Goal: Information Seeking & Learning: Learn about a topic

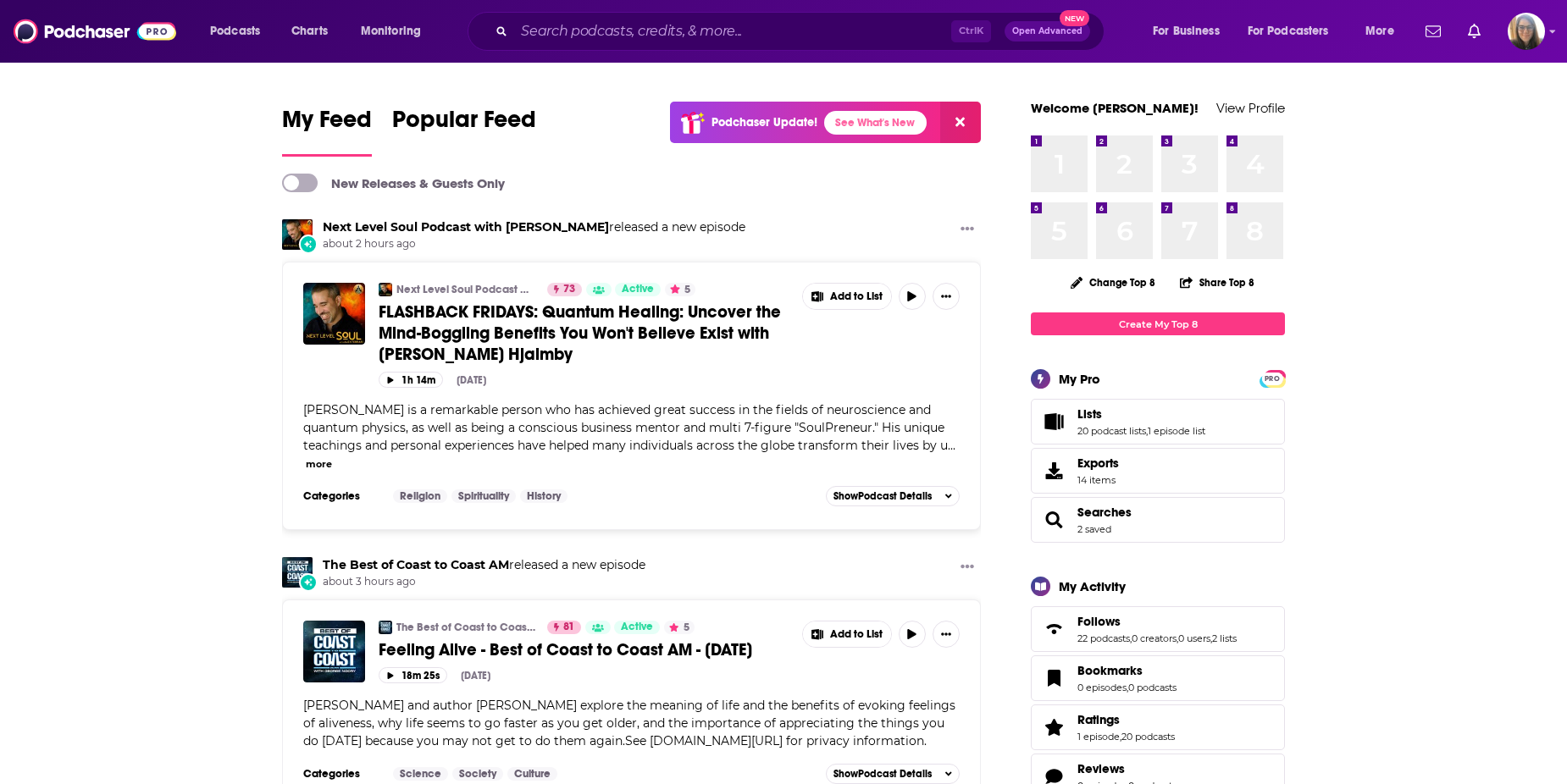
click at [1283, 182] on div "4 4" at bounding box center [1254, 167] width 63 height 63
click at [1180, 32] on span "For Business" at bounding box center [1186, 32] width 67 height 23
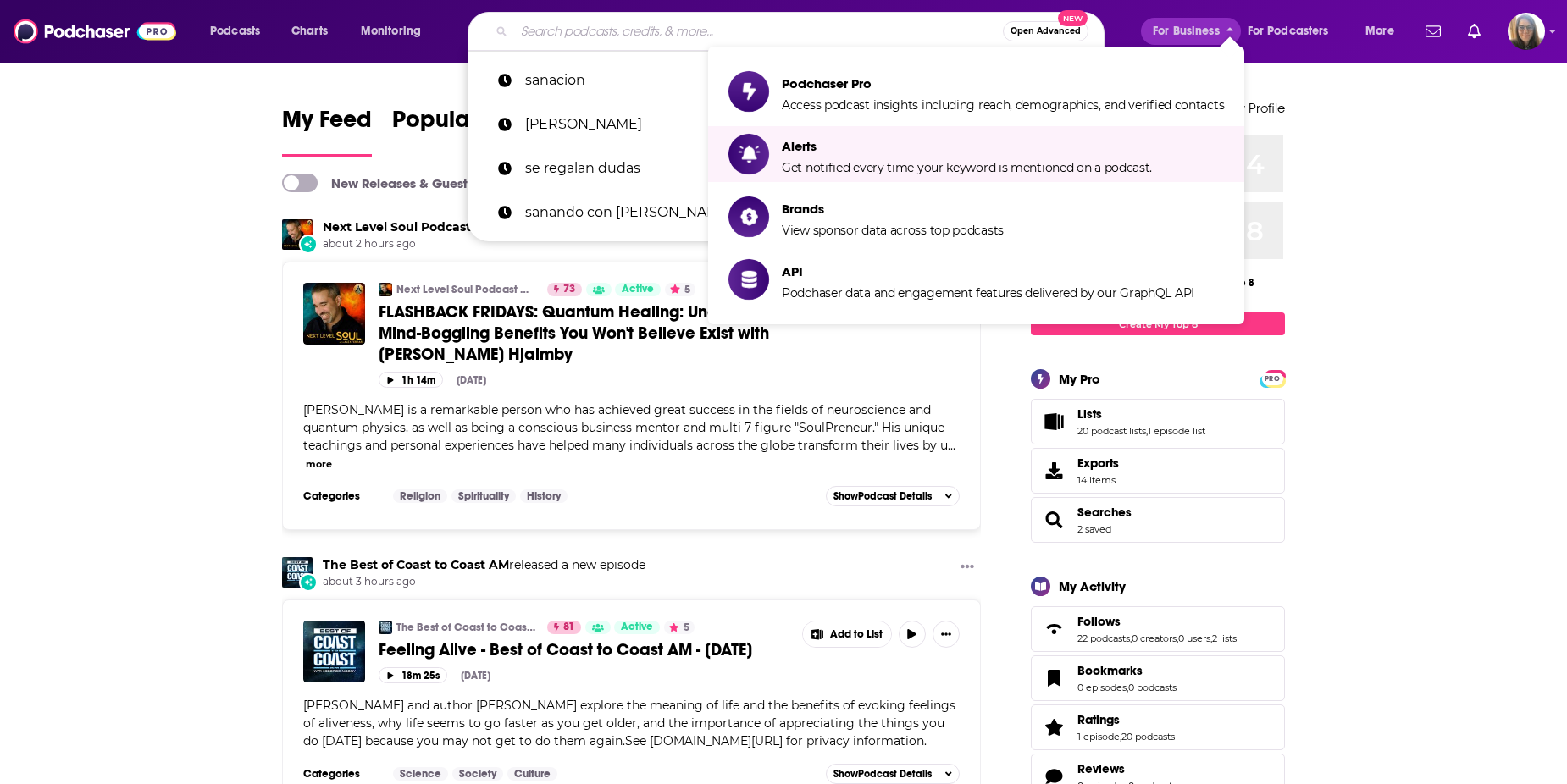
click at [557, 35] on input "Search podcasts, credits, & more..." at bounding box center [758, 32] width 489 height 27
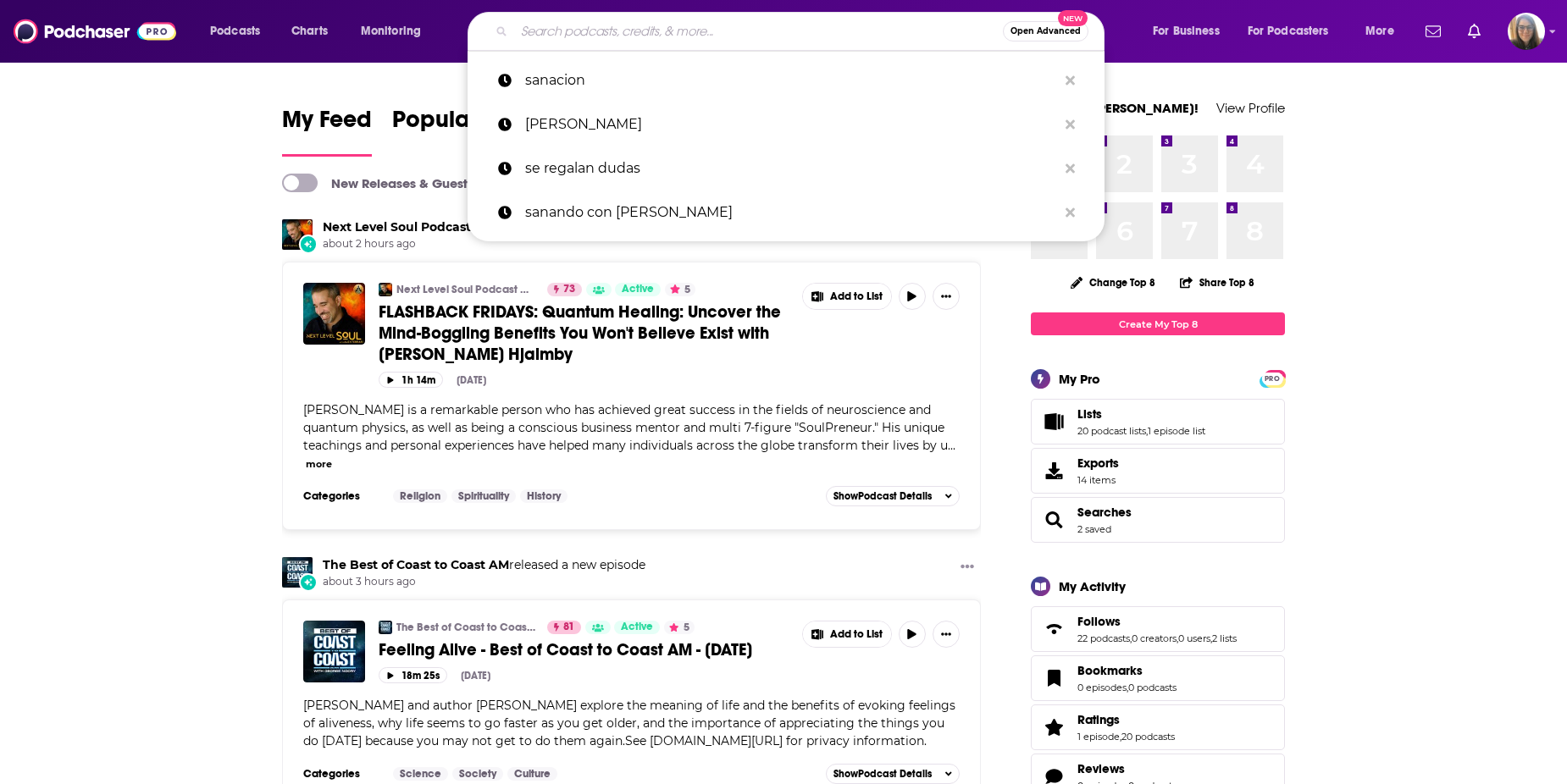
click at [598, 32] on input "Search podcasts, credits, & more..." at bounding box center [758, 32] width 489 height 27
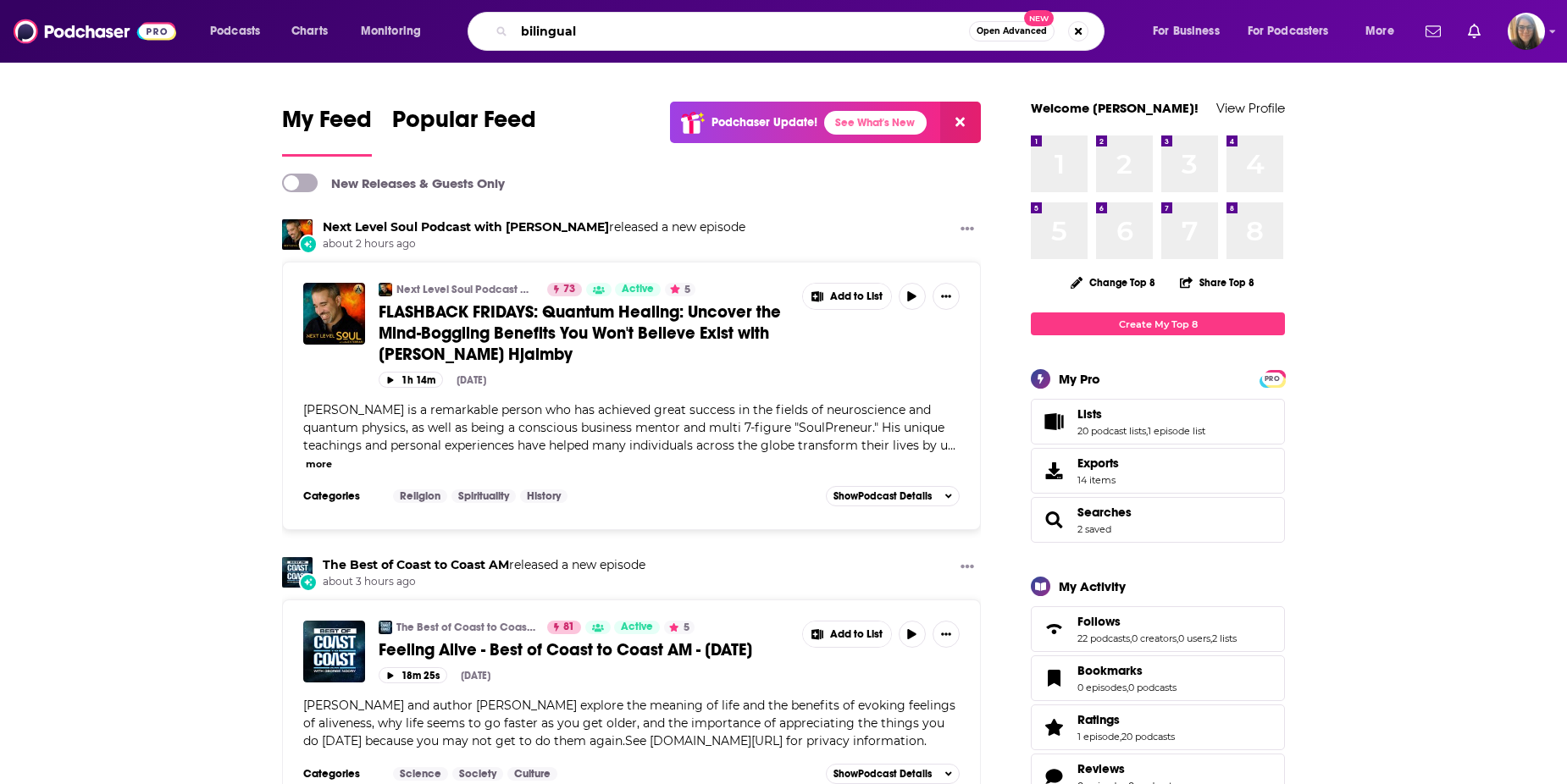
type input "bilingual"
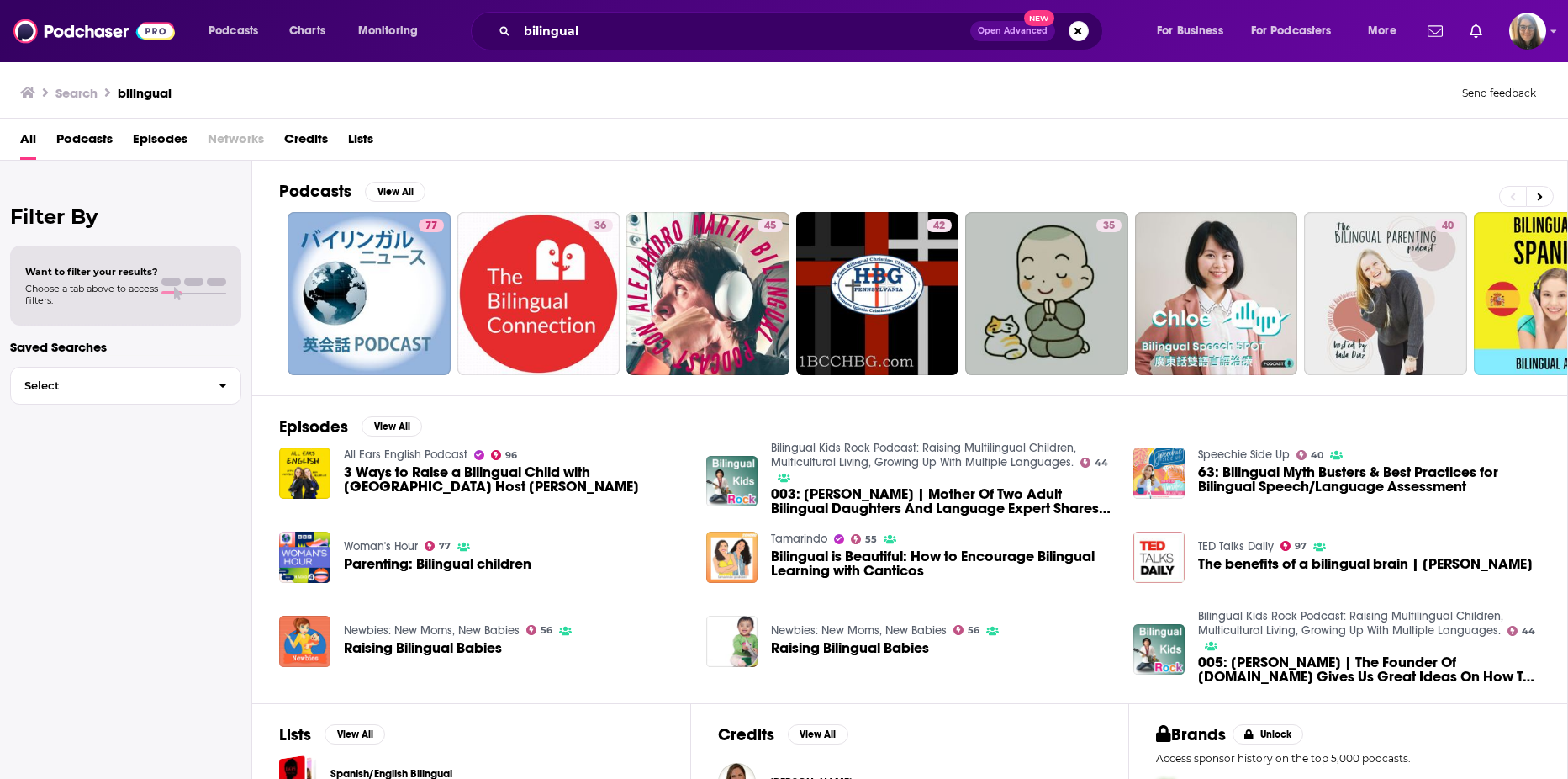
click at [55, 276] on span "Want to filter your results?" at bounding box center [91, 271] width 132 height 12
click at [226, 390] on icon "button" at bounding box center [223, 386] width 7 height 12
drag, startPoint x: 164, startPoint y: 541, endPoint x: 189, endPoint y: 201, distance: 340.9
click at [189, 201] on div "Filter By Want to filter your results? Choose a tab above to access filters. Sa…" at bounding box center [126, 550] width 252 height 779
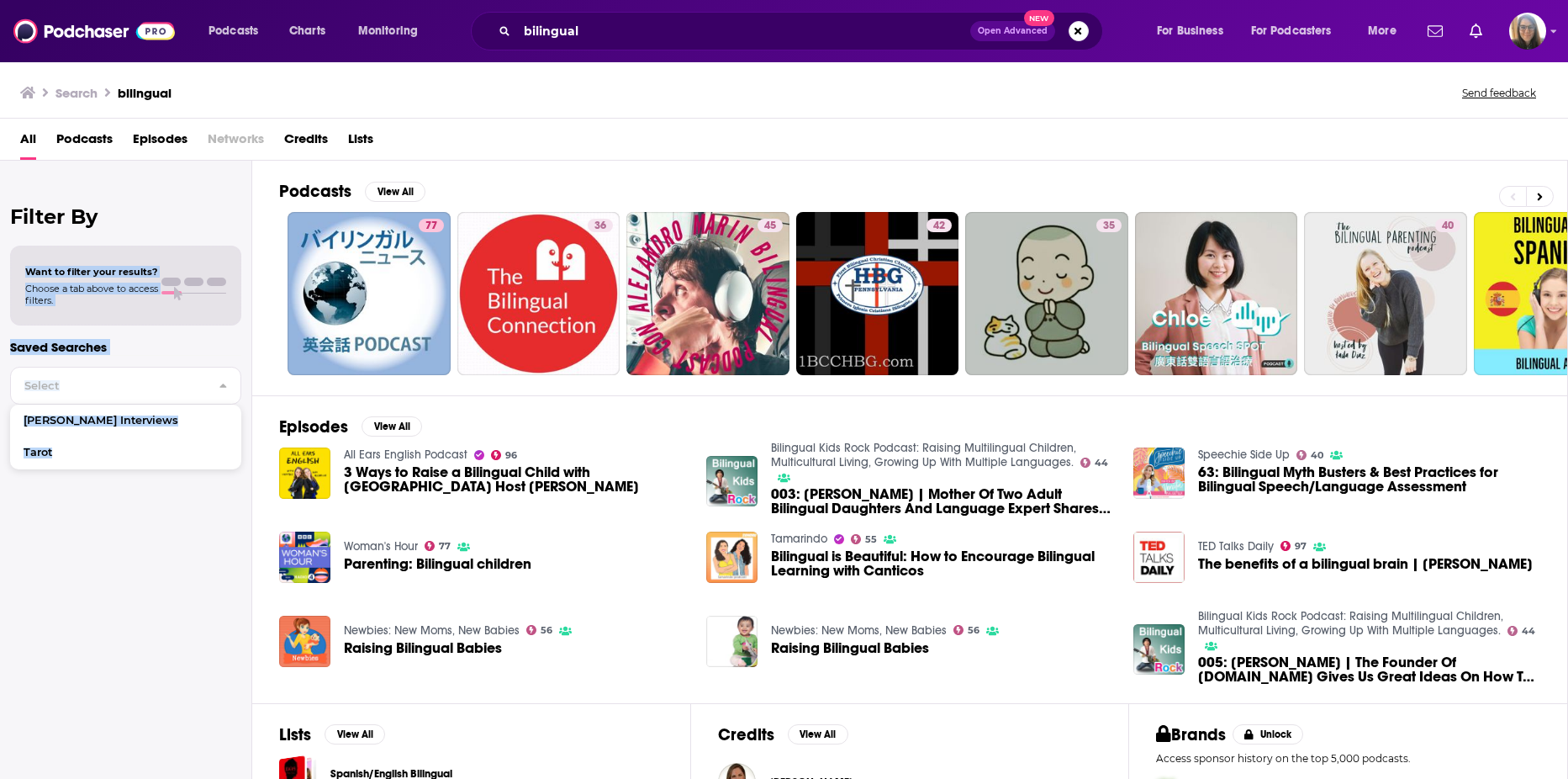
click at [189, 201] on div "Filter By Want to filter your results? Choose a tab above to access filters. Sa…" at bounding box center [126, 550] width 252 height 779
click at [90, 141] on span "Podcasts" at bounding box center [84, 142] width 56 height 35
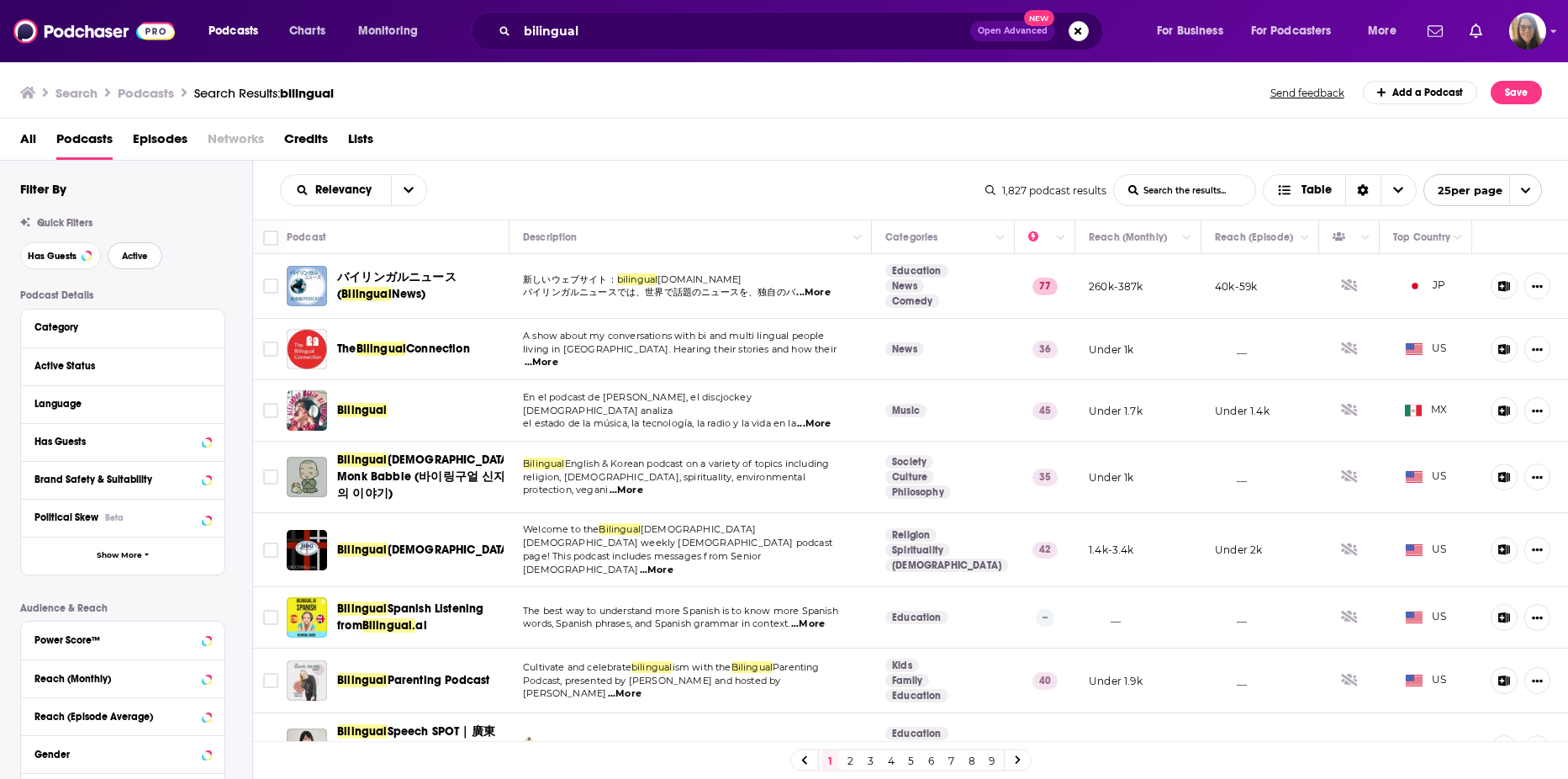
click at [142, 253] on span "Active" at bounding box center [134, 256] width 26 height 9
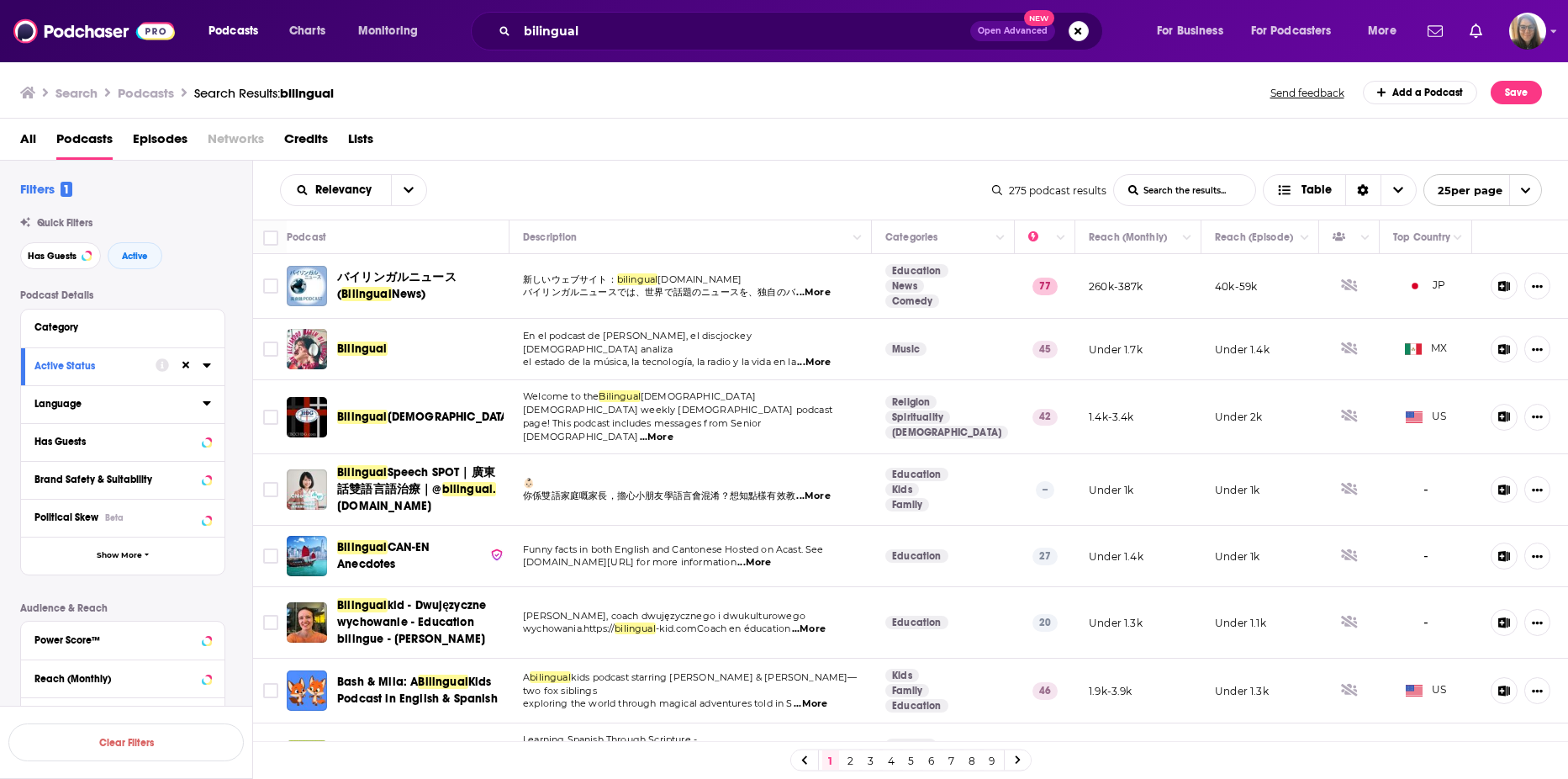
click at [202, 403] on icon at bounding box center [206, 402] width 8 height 13
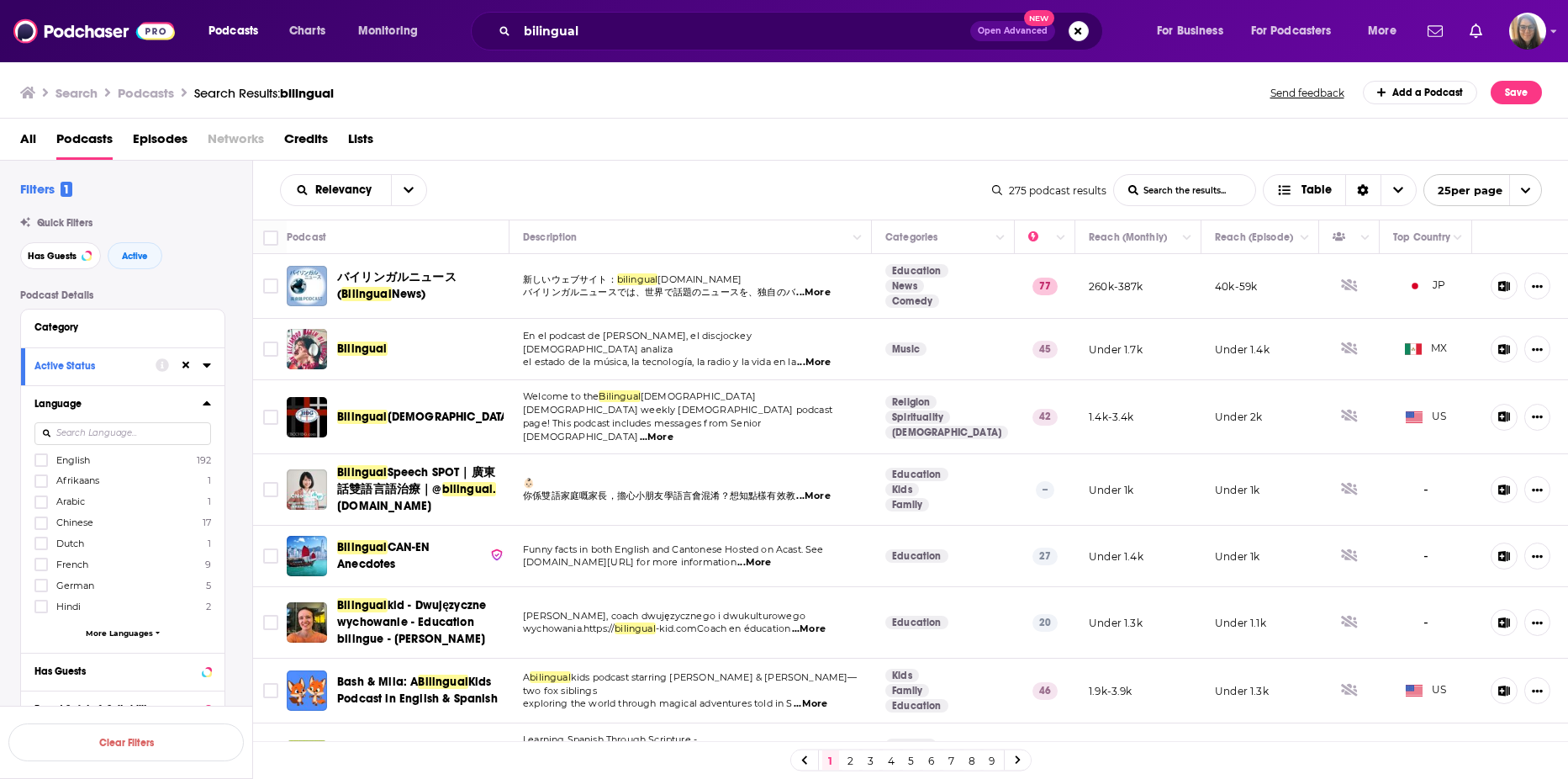
click at [137, 432] on input at bounding box center [123, 433] width 176 height 22
type input "spa"
click at [44, 460] on icon at bounding box center [40, 460] width 10 height 7
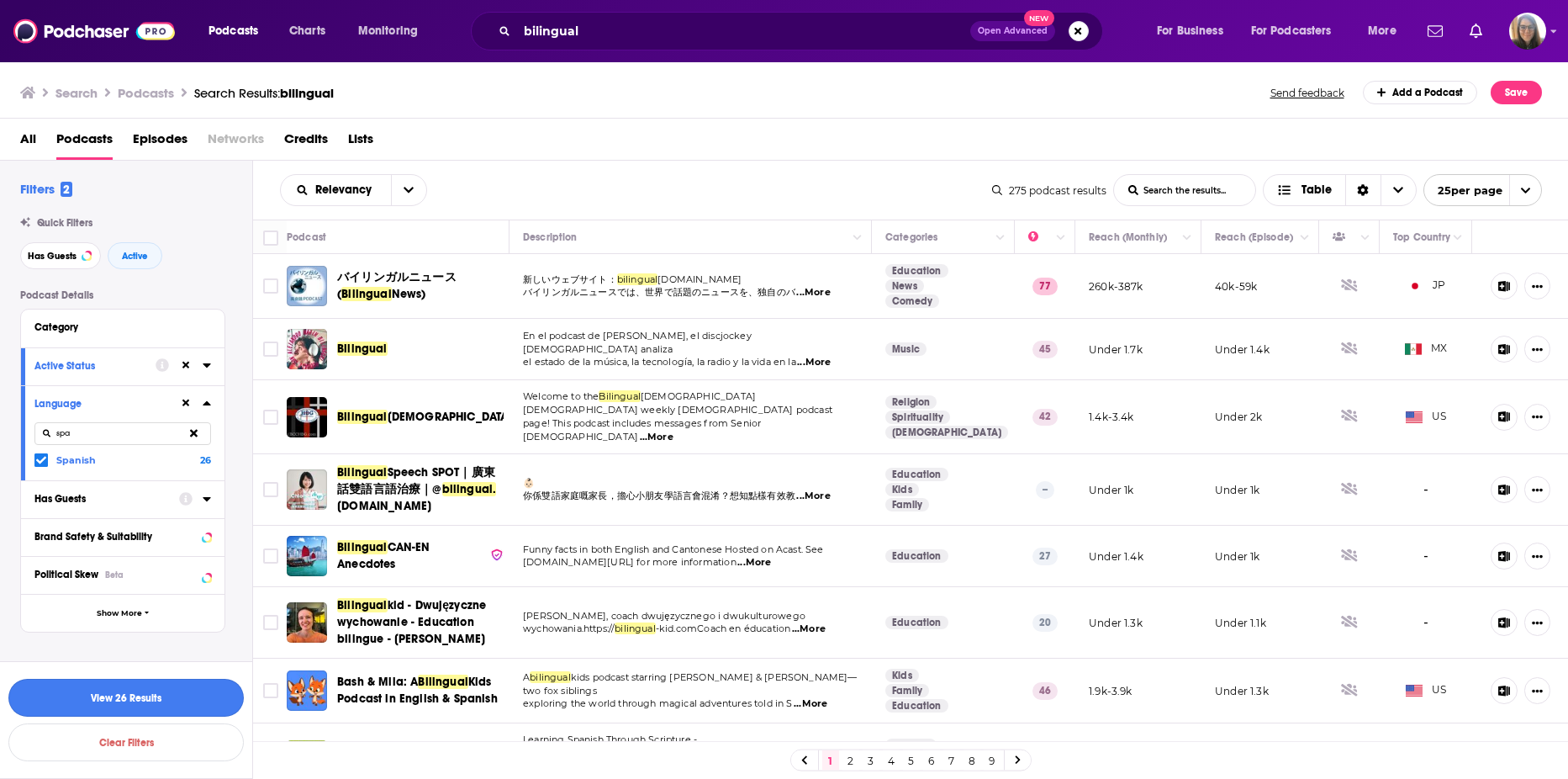
click at [142, 699] on button "View 26 Results" at bounding box center [125, 698] width 235 height 38
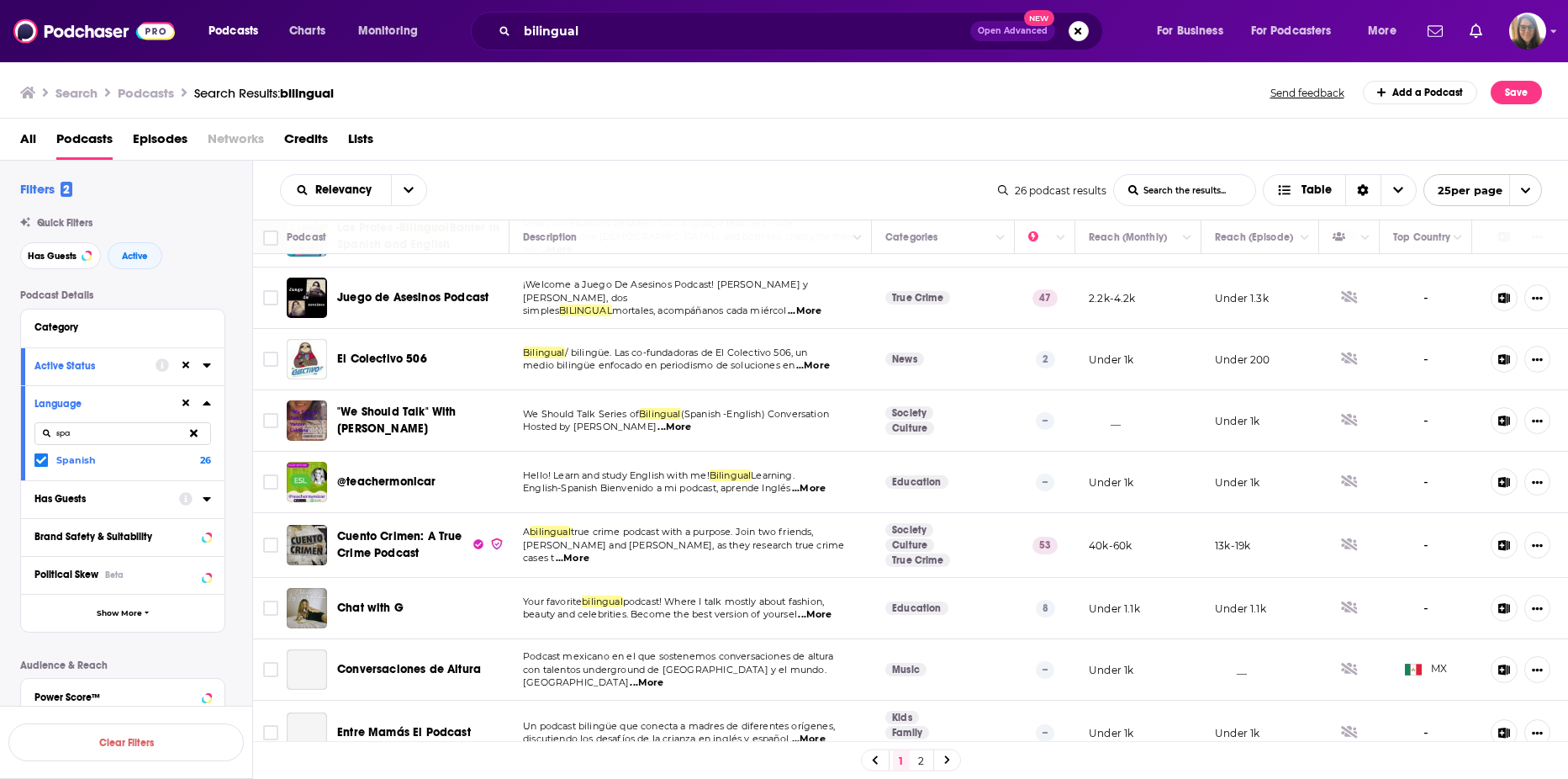
scroll to position [134, 0]
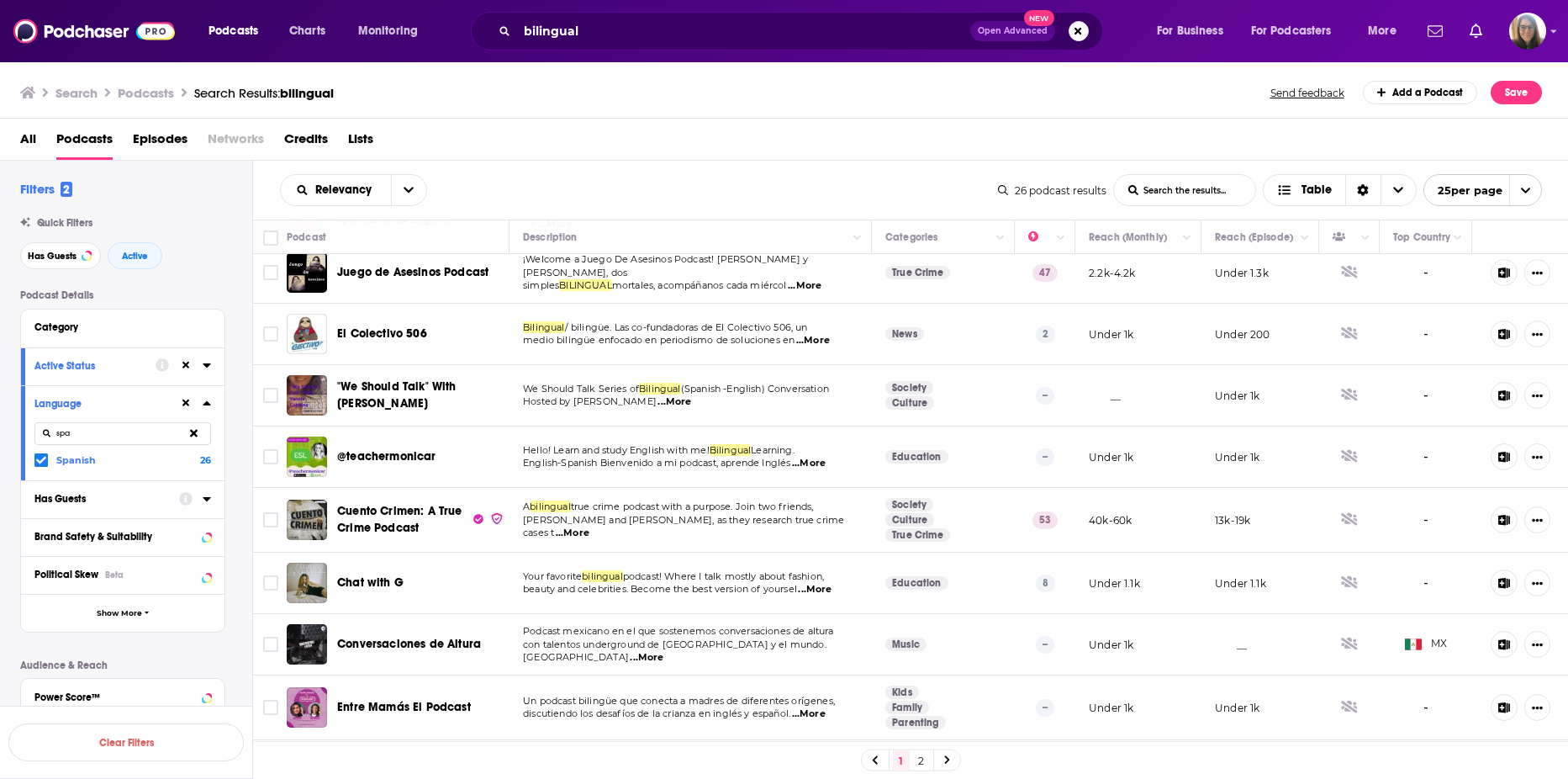
click at [658, 400] on span "...More" at bounding box center [675, 401] width 34 height 13
click at [694, 606] on td "Your favorite bilingual podcast! Where I talk mostly about fashion, beauty and …" at bounding box center [690, 583] width 362 height 62
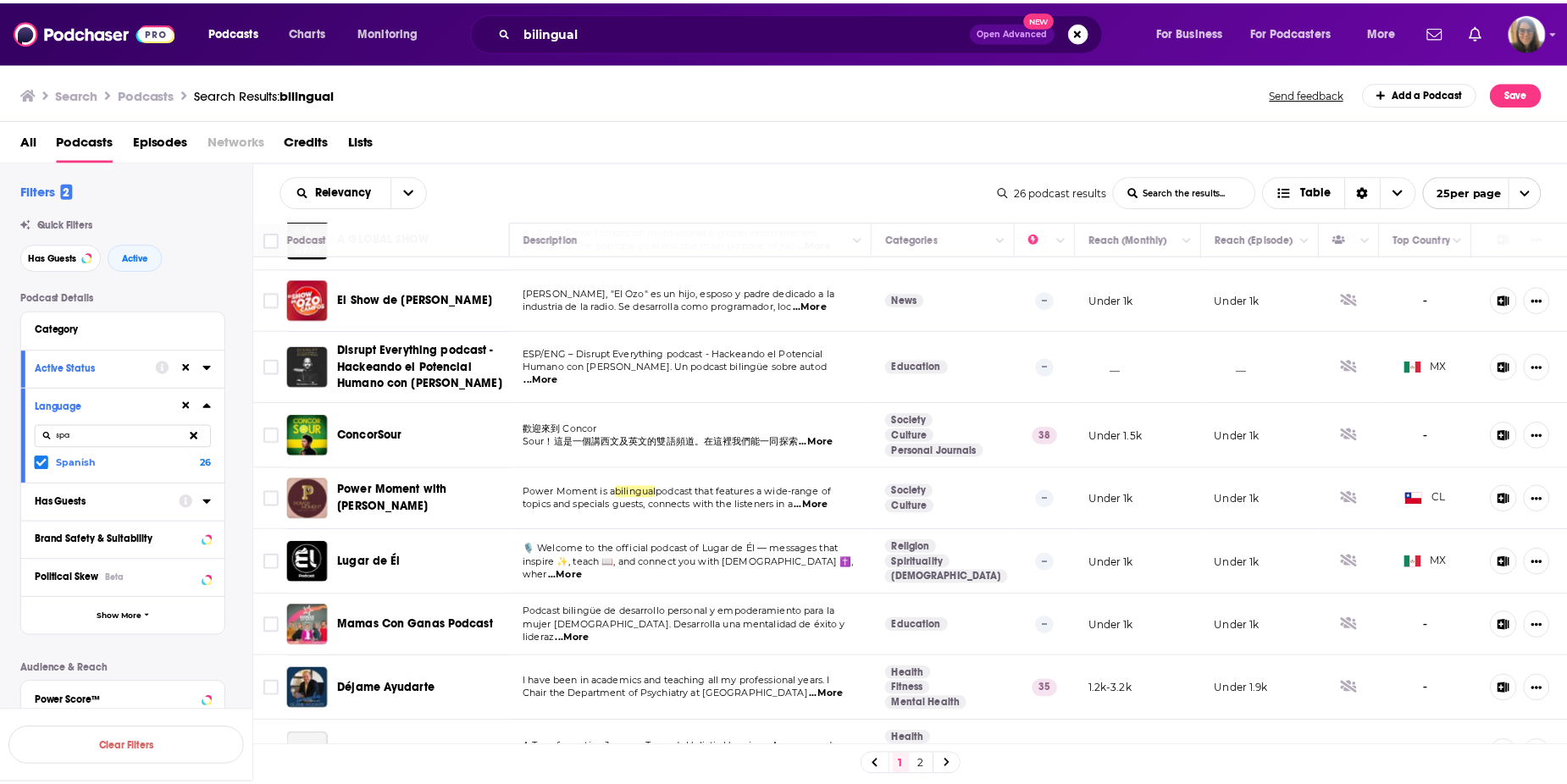
scroll to position [1074, 0]
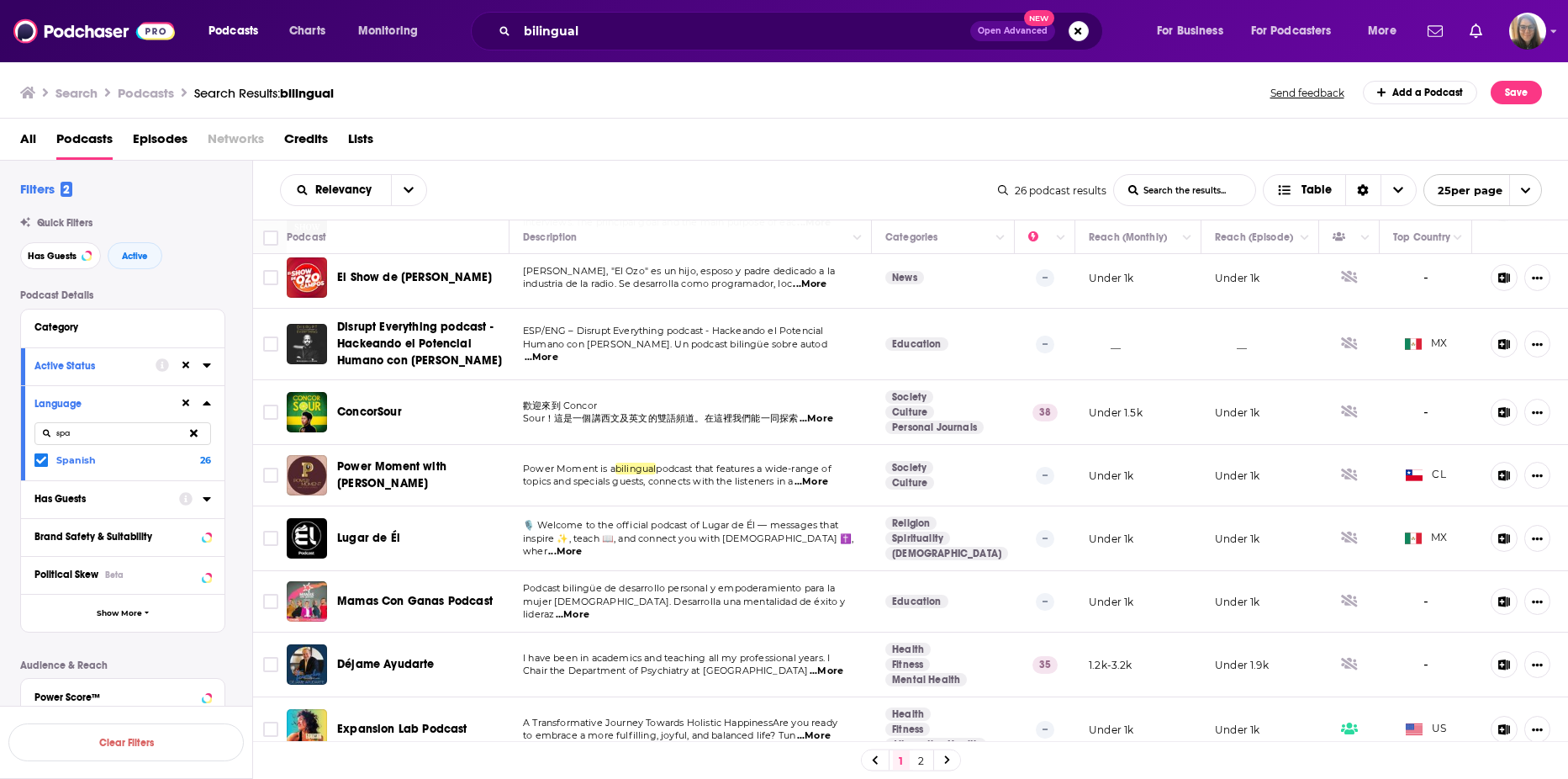
click at [817, 478] on span "...More" at bounding box center [812, 482] width 34 height 13
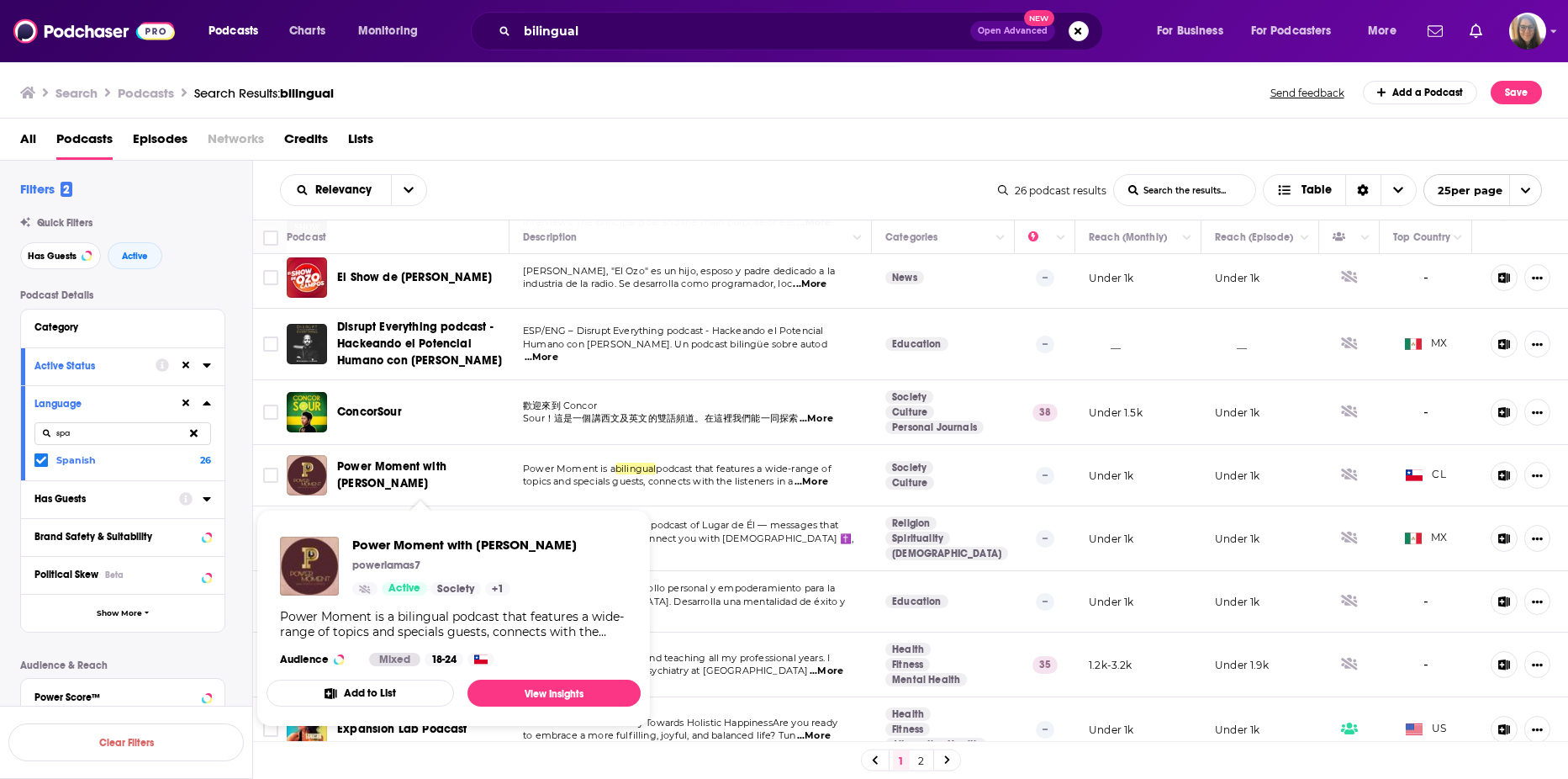
click at [383, 465] on span "Power Moment with [PERSON_NAME]" at bounding box center [392, 475] width 109 height 31
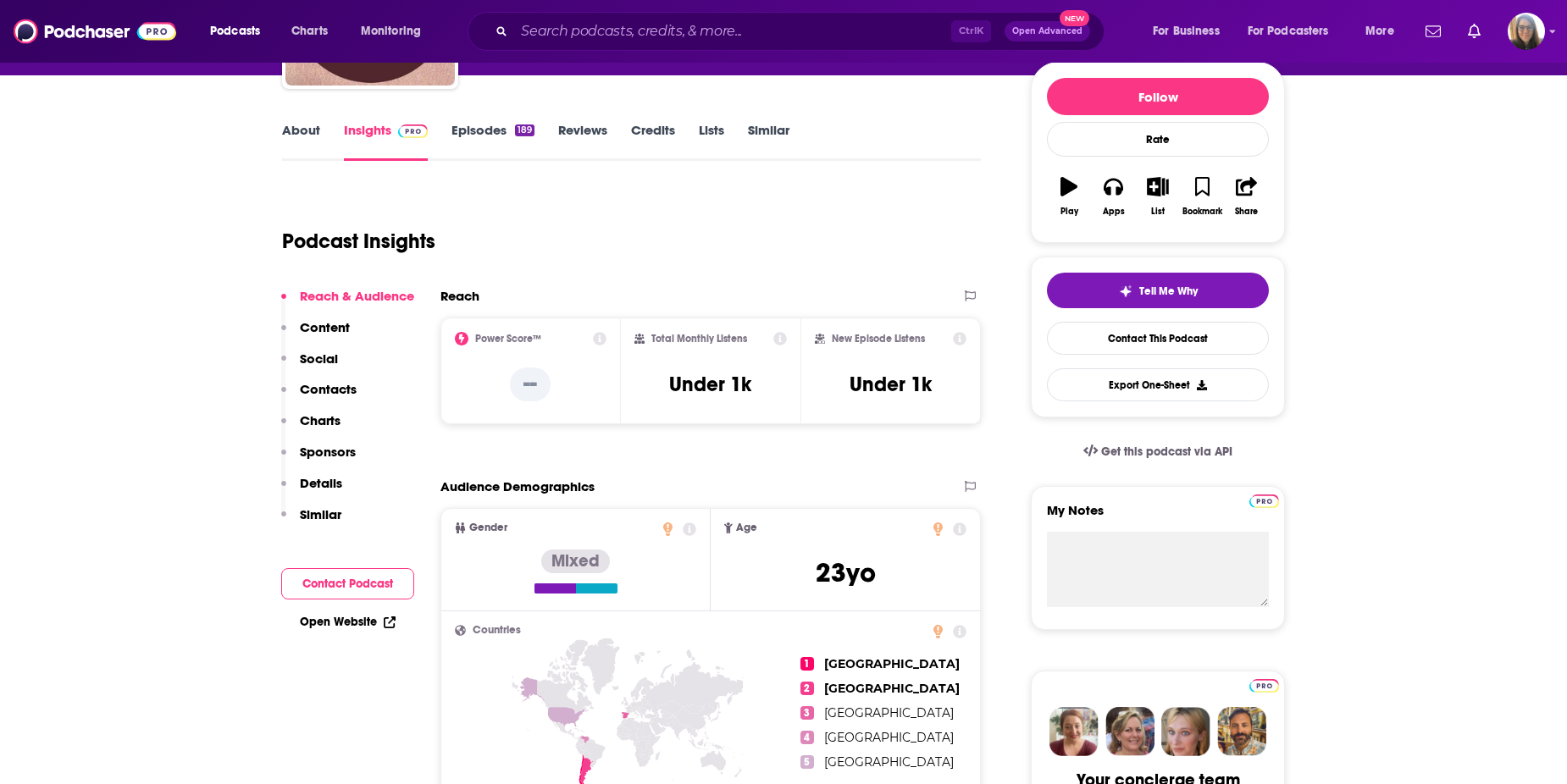
scroll to position [220, 0]
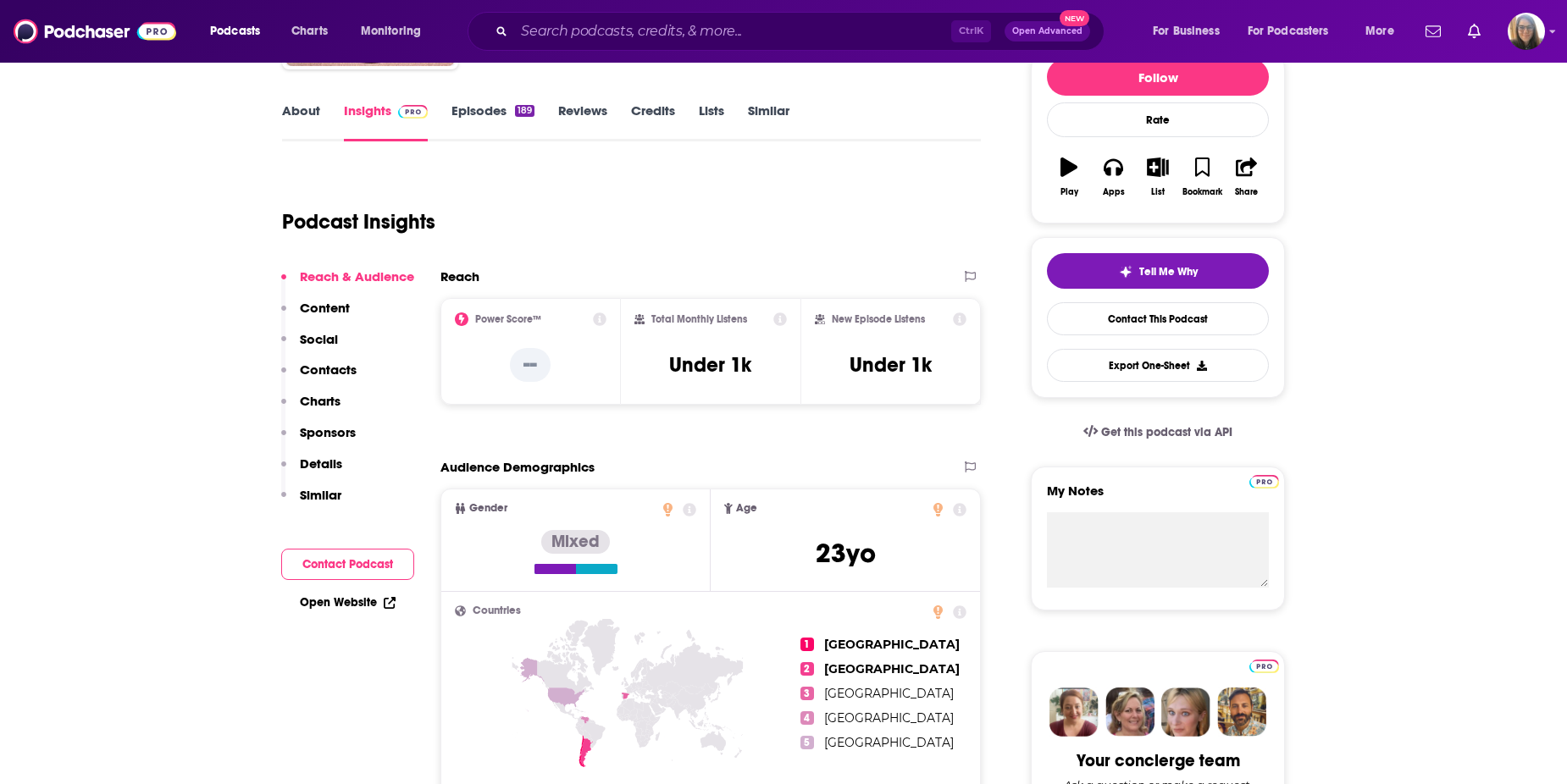
click at [486, 114] on link "Episodes 189" at bounding box center [493, 122] width 83 height 39
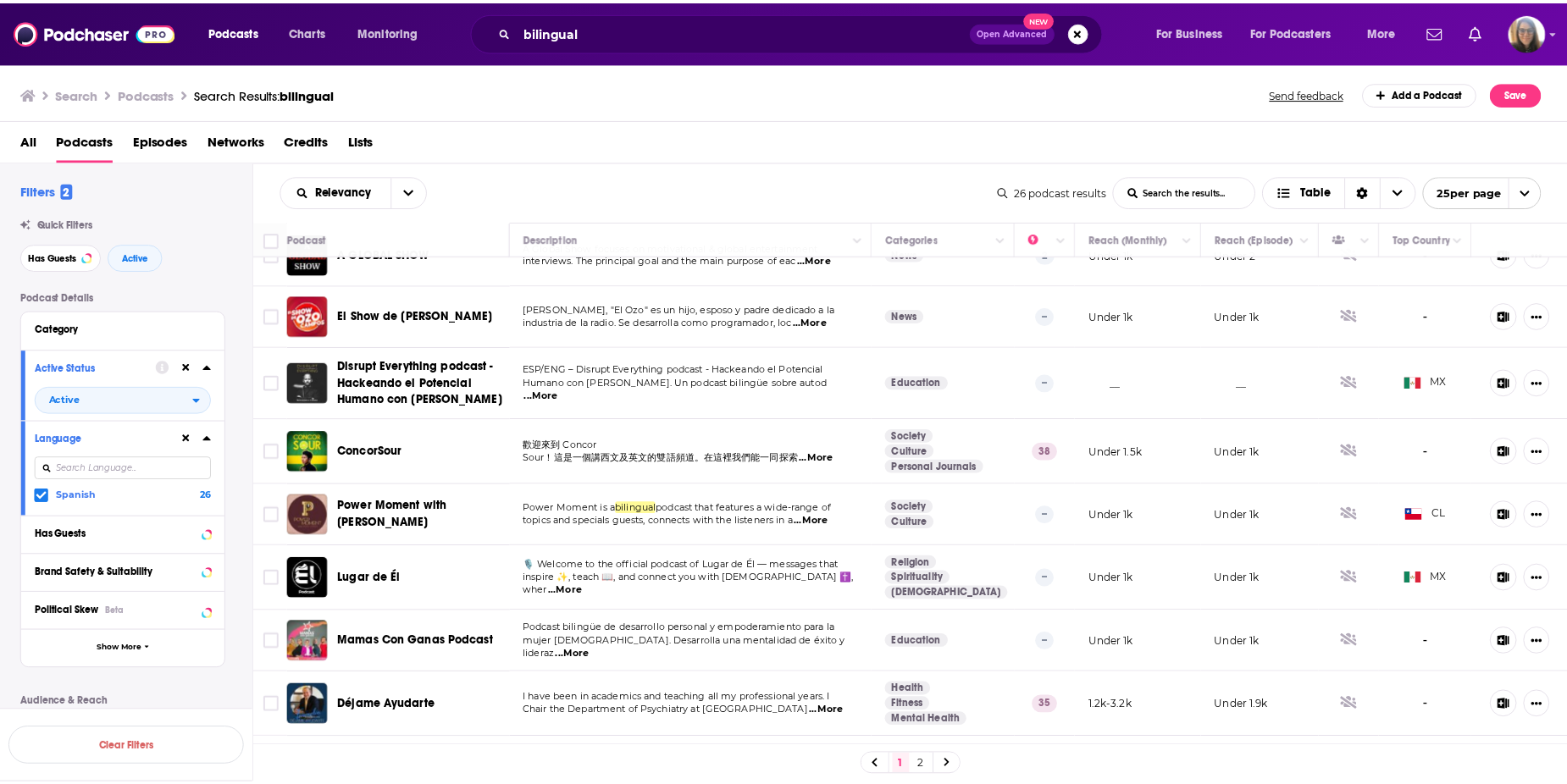
scroll to position [1094, 0]
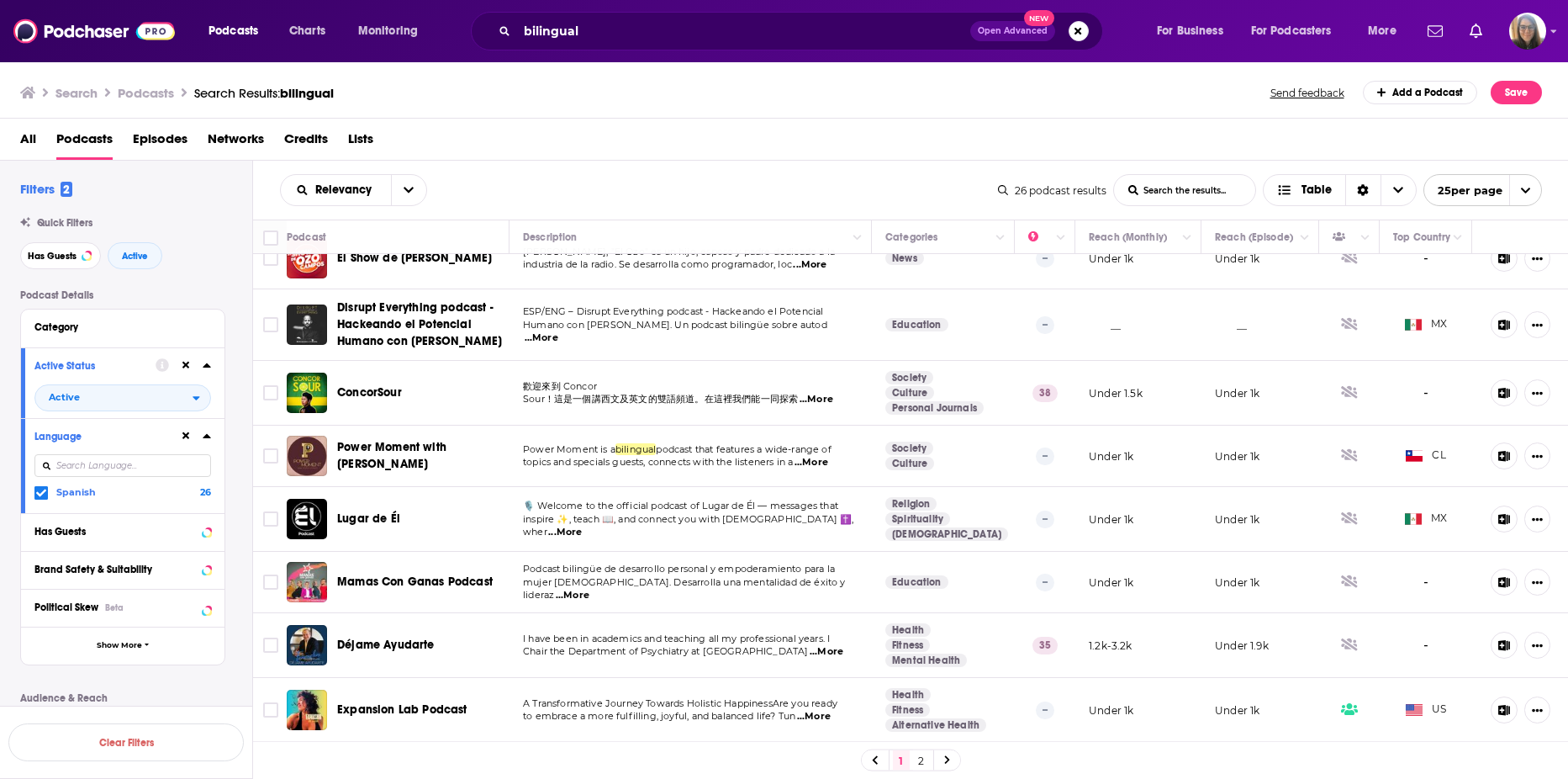
click at [822, 653] on span "...More" at bounding box center [827, 651] width 34 height 13
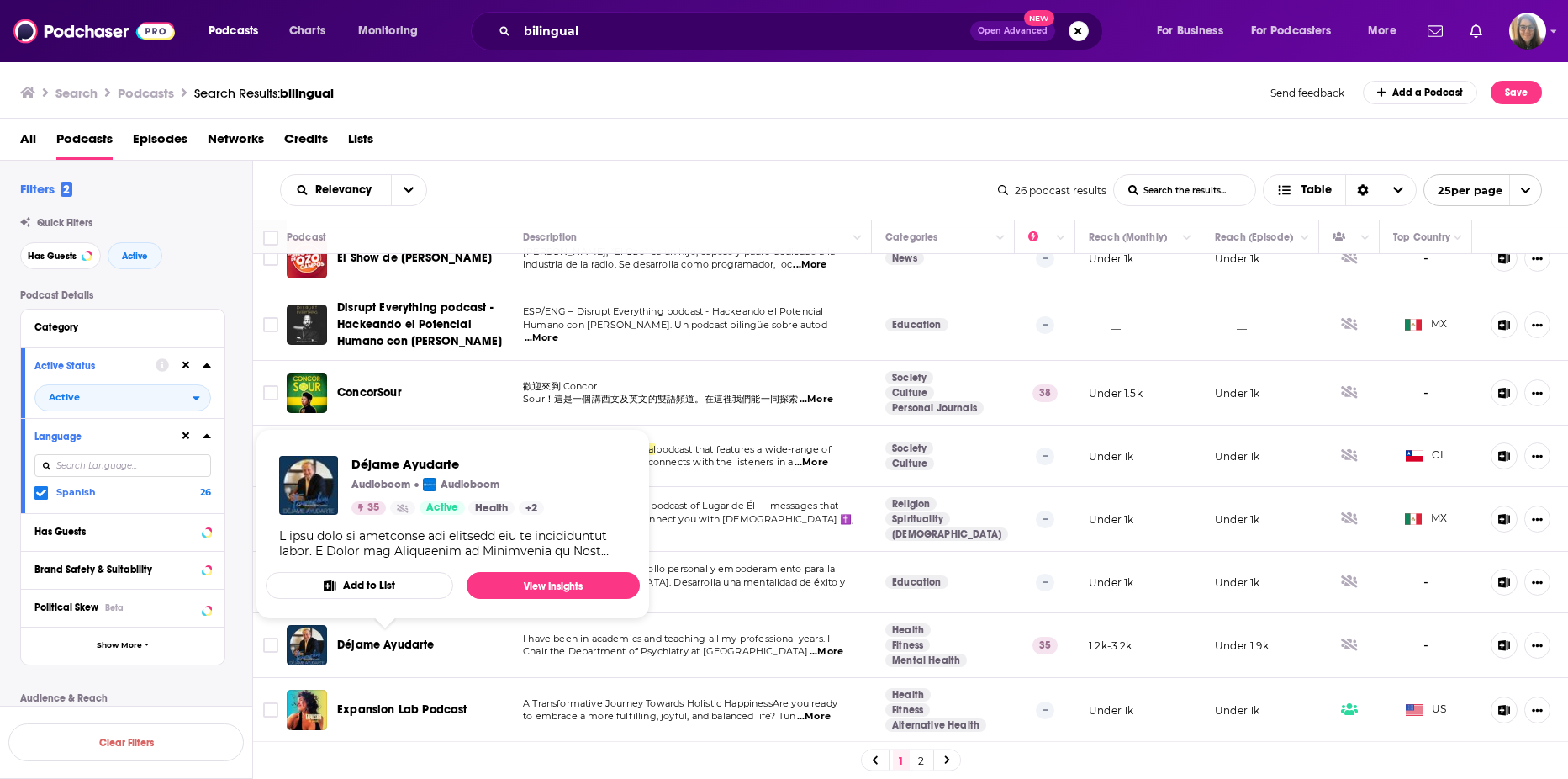
click at [383, 648] on span "Déjame Ayudarte" at bounding box center [386, 645] width 98 height 14
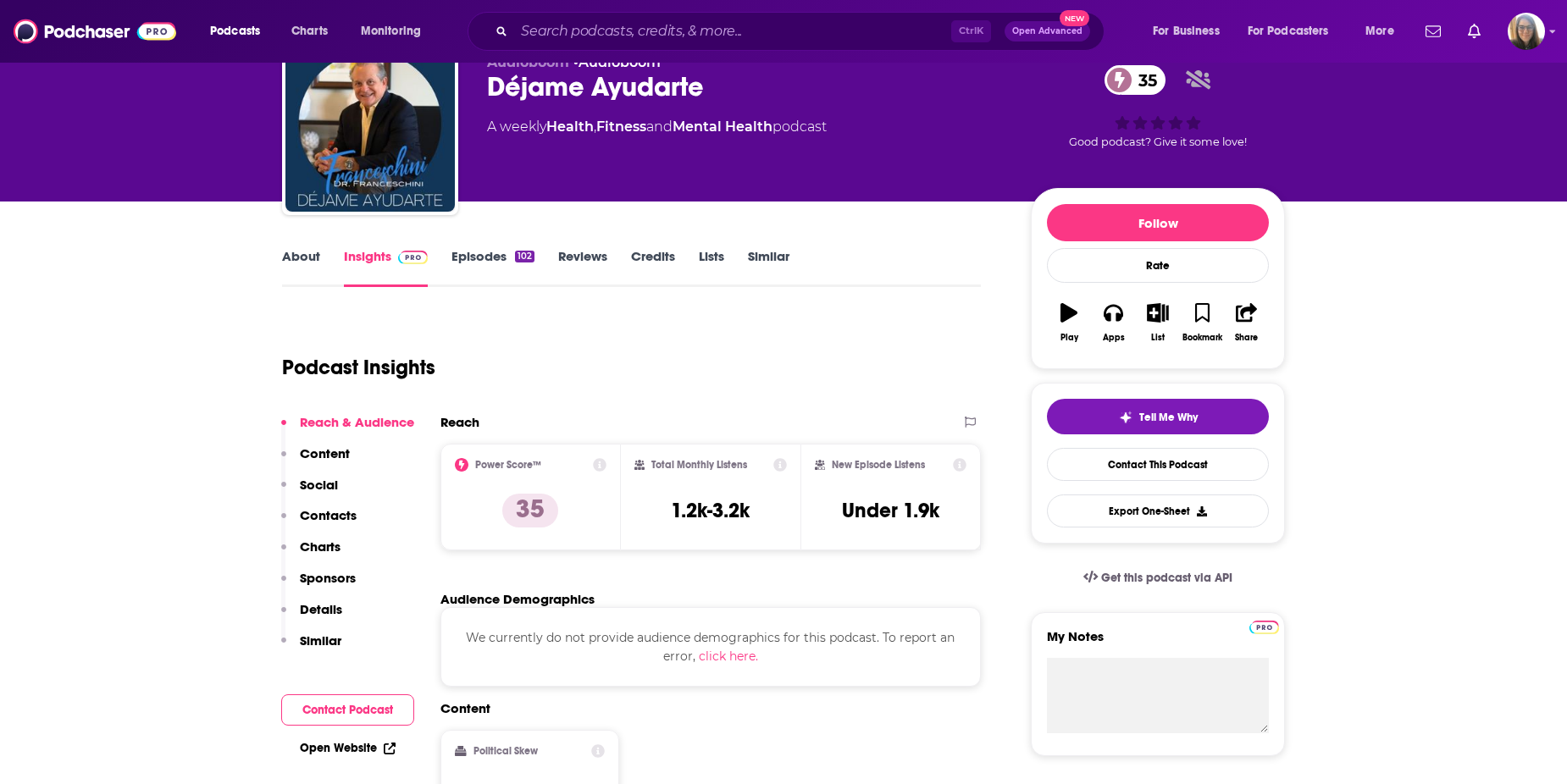
scroll to position [65, 0]
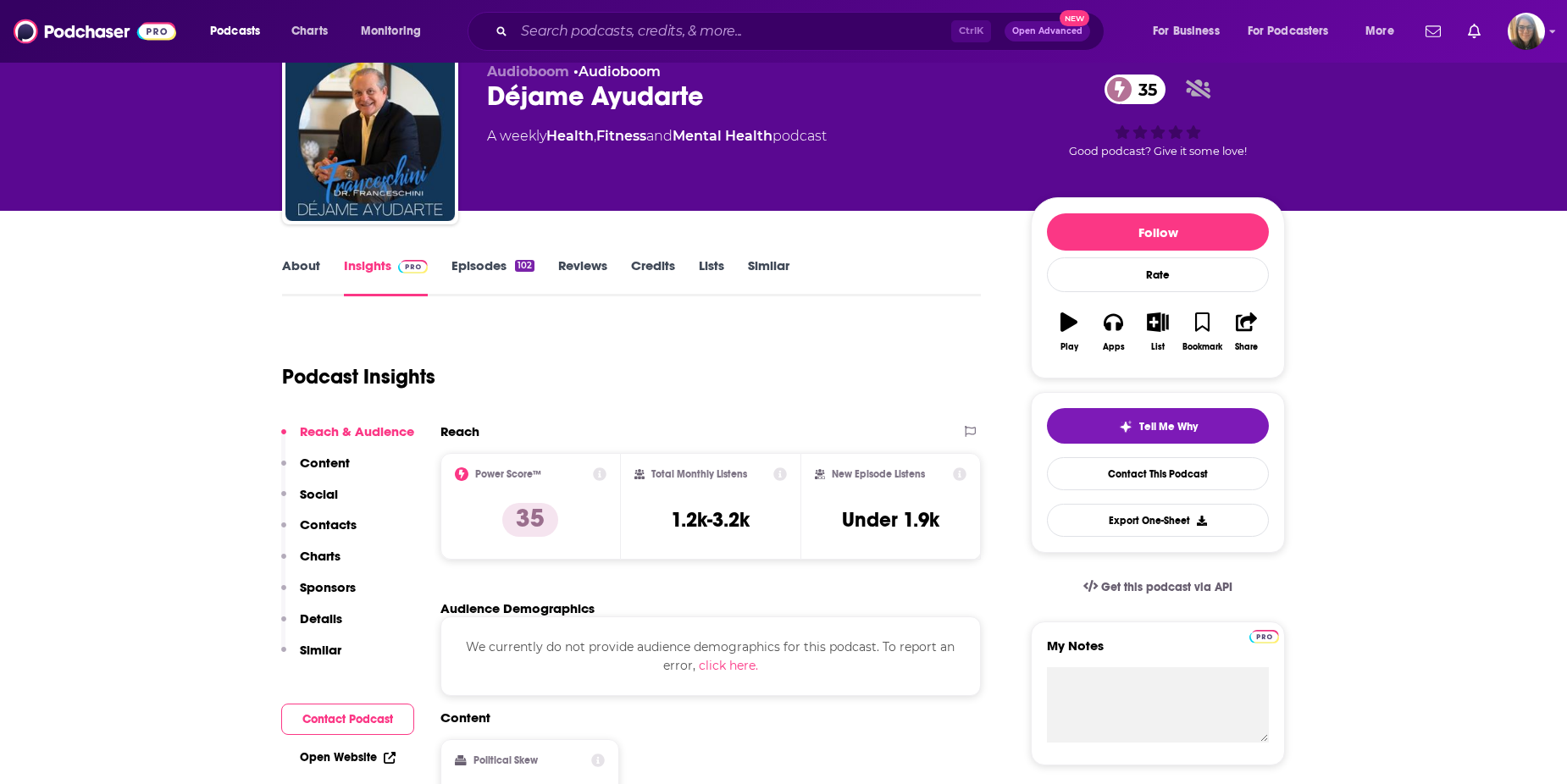
click at [495, 272] on link "Episodes 102" at bounding box center [493, 277] width 83 height 39
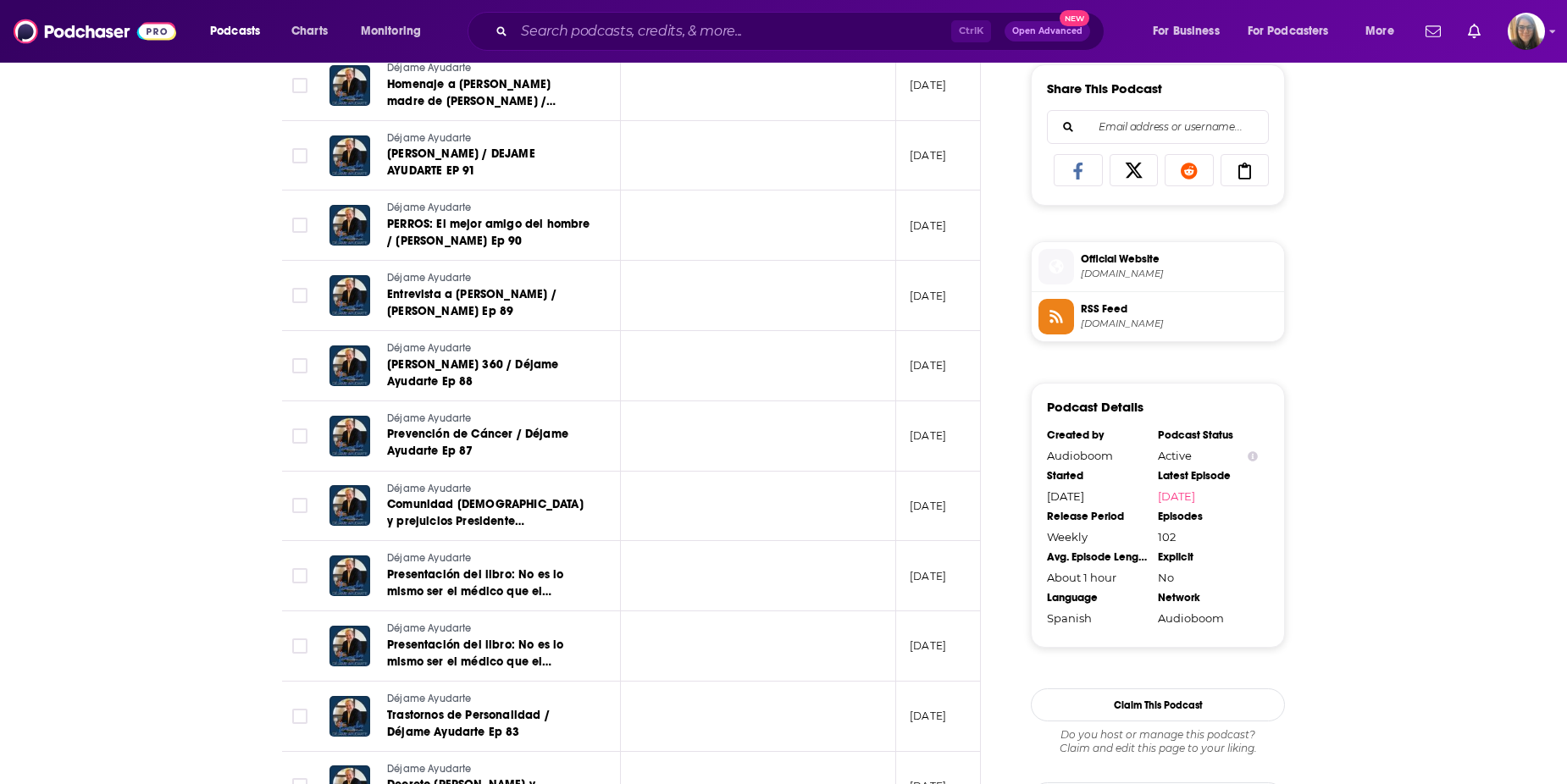
scroll to position [1062, 0]
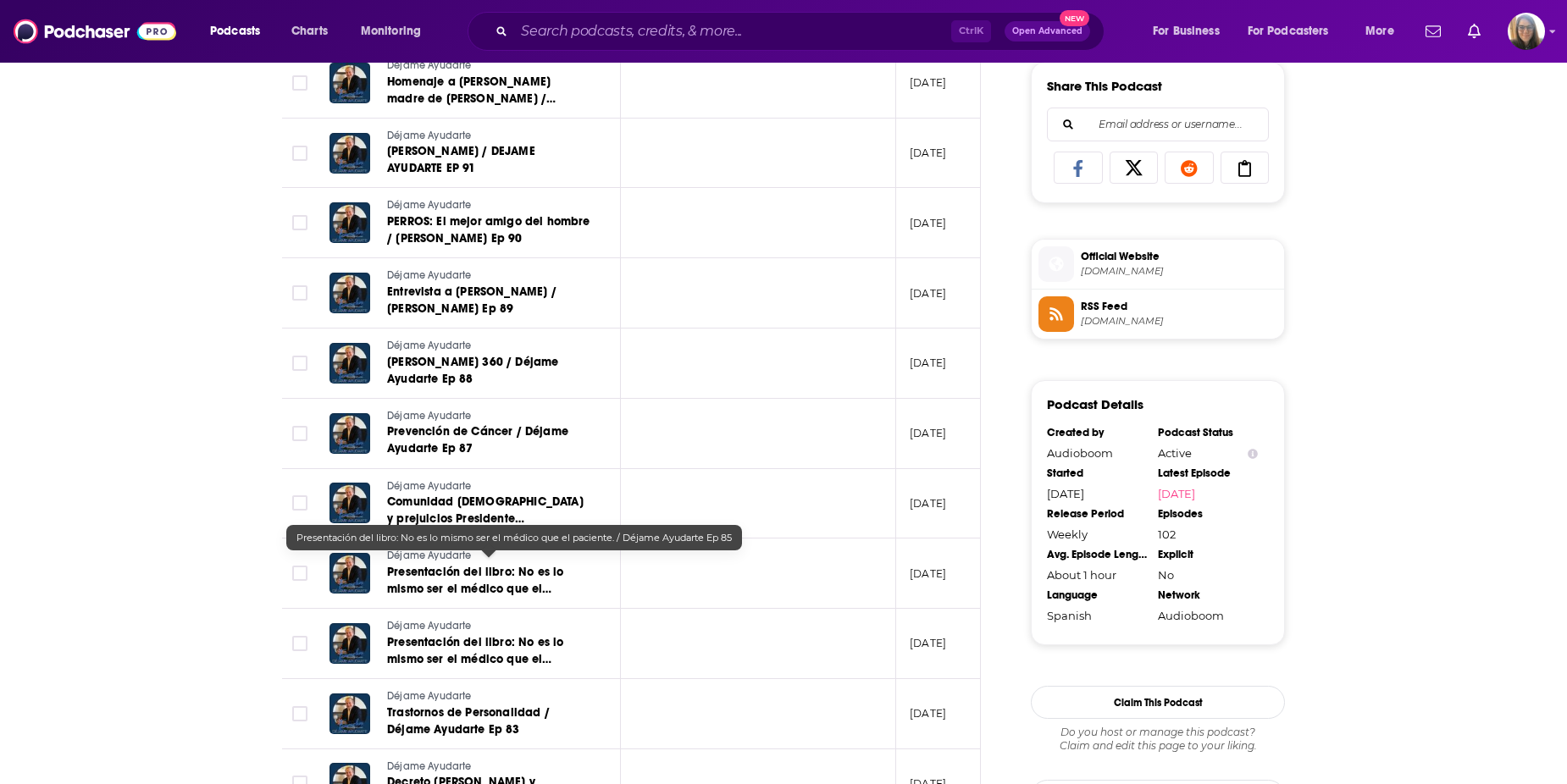
click at [448, 564] on span "Presentación del libro: No es lo mismo ser el médico que el paciente. / Déjame …" at bounding box center [486, 588] width 199 height 49
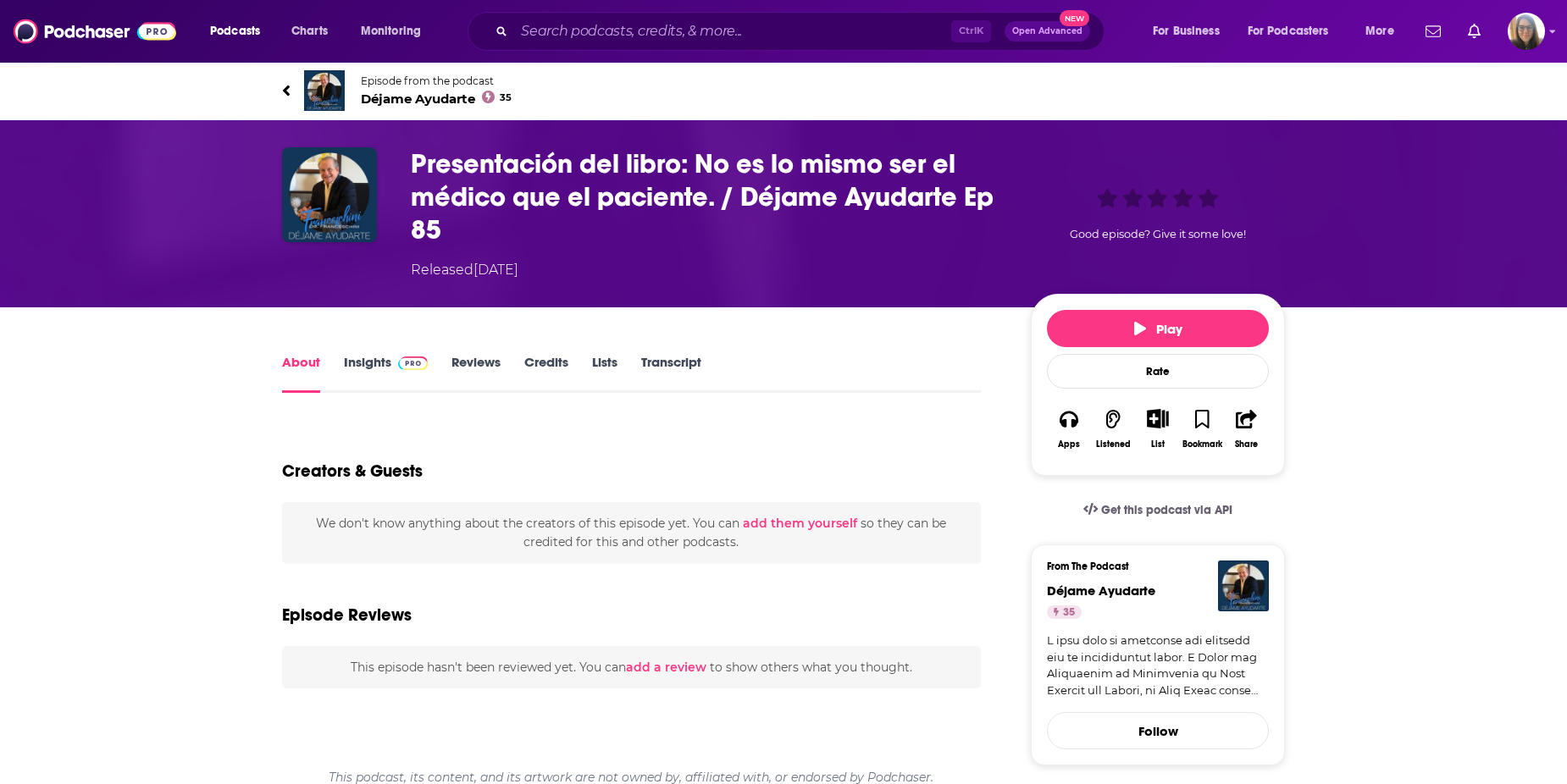
click at [1171, 492] on link "Get this podcast via API" at bounding box center [1157, 510] width 176 height 41
click at [670, 357] on link "Transcript" at bounding box center [671, 373] width 60 height 39
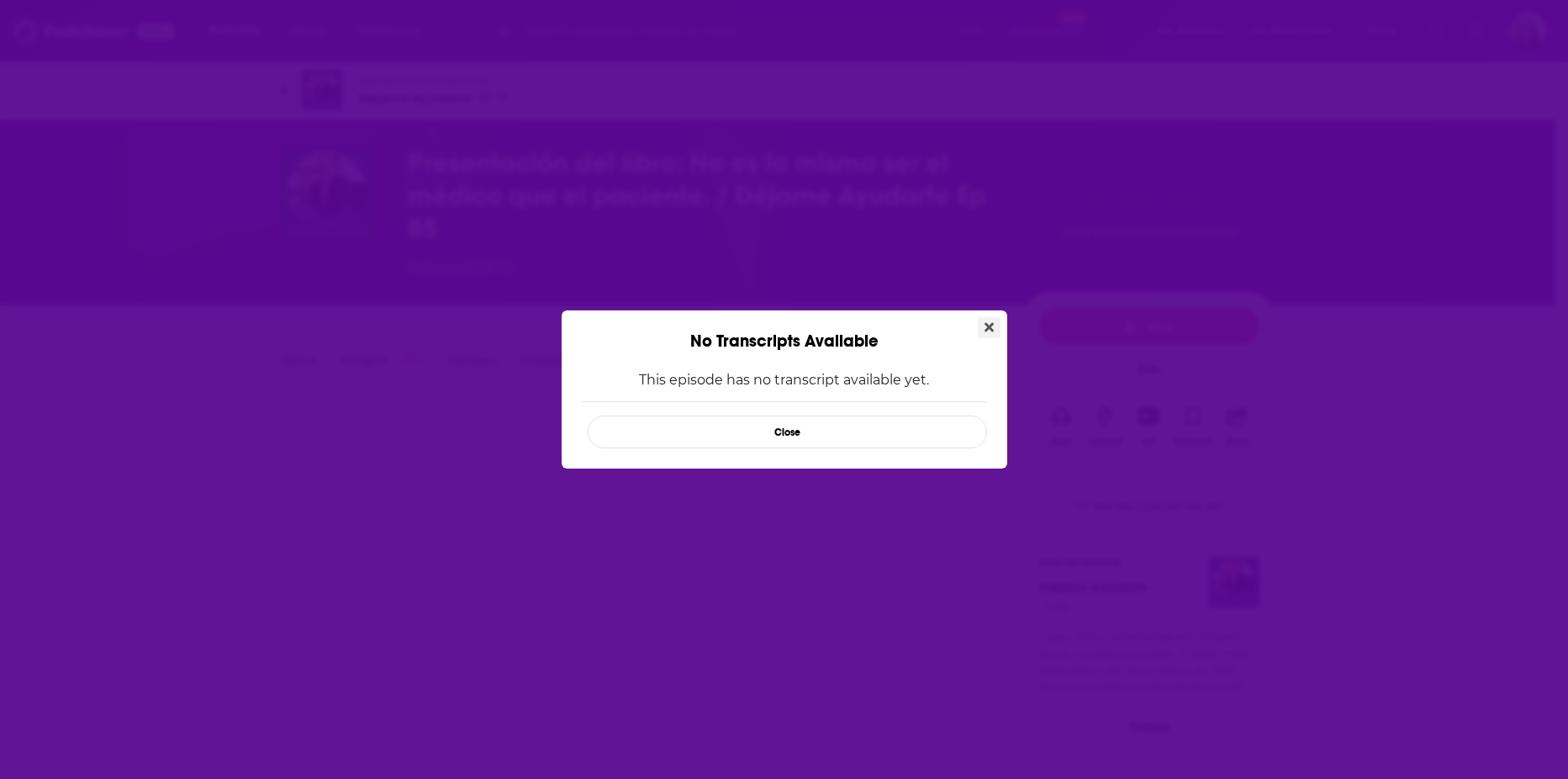
click at [990, 321] on icon "Close" at bounding box center [989, 327] width 9 height 13
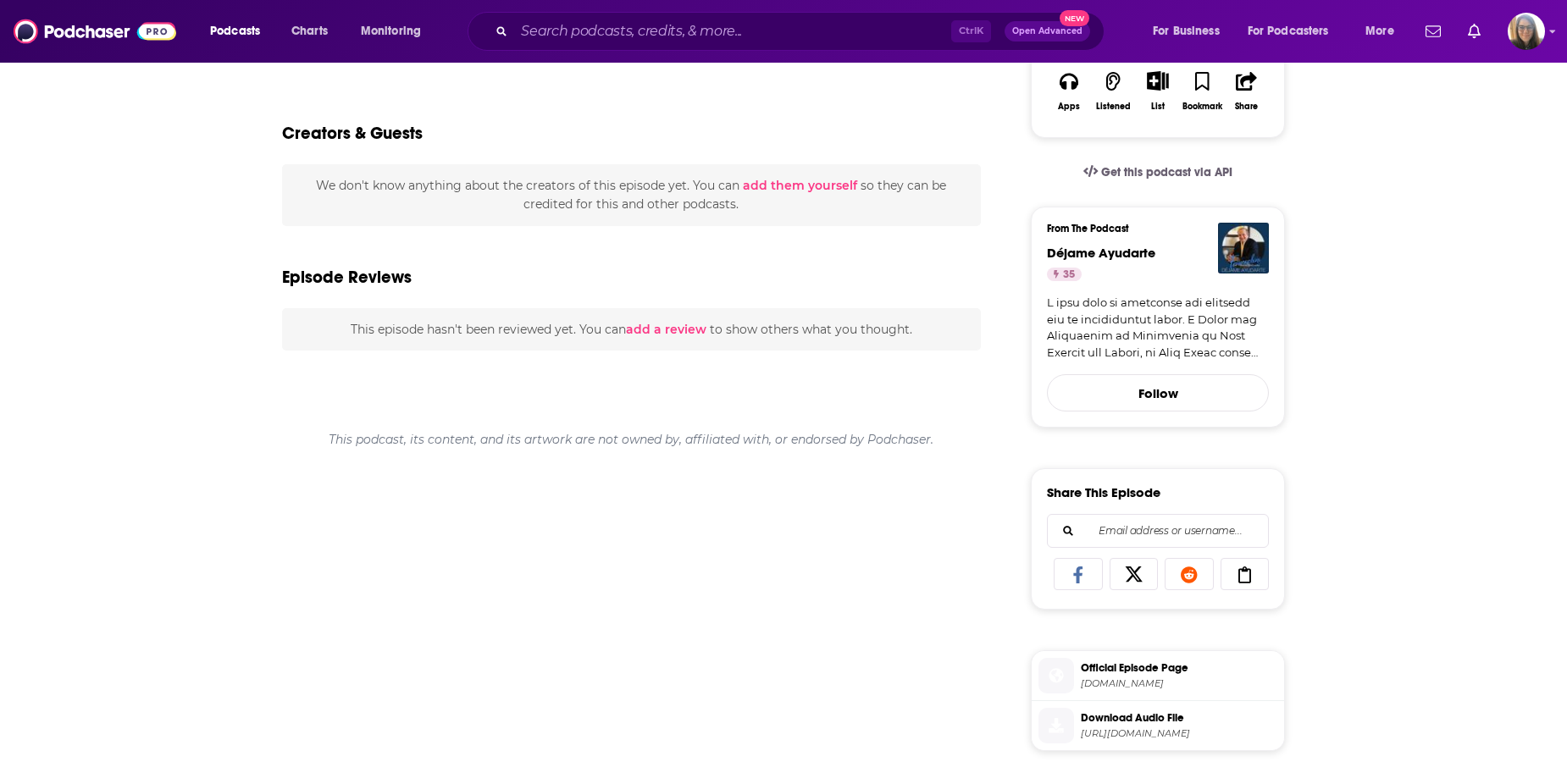
scroll to position [342, 0]
